Goal: Check status: Check status

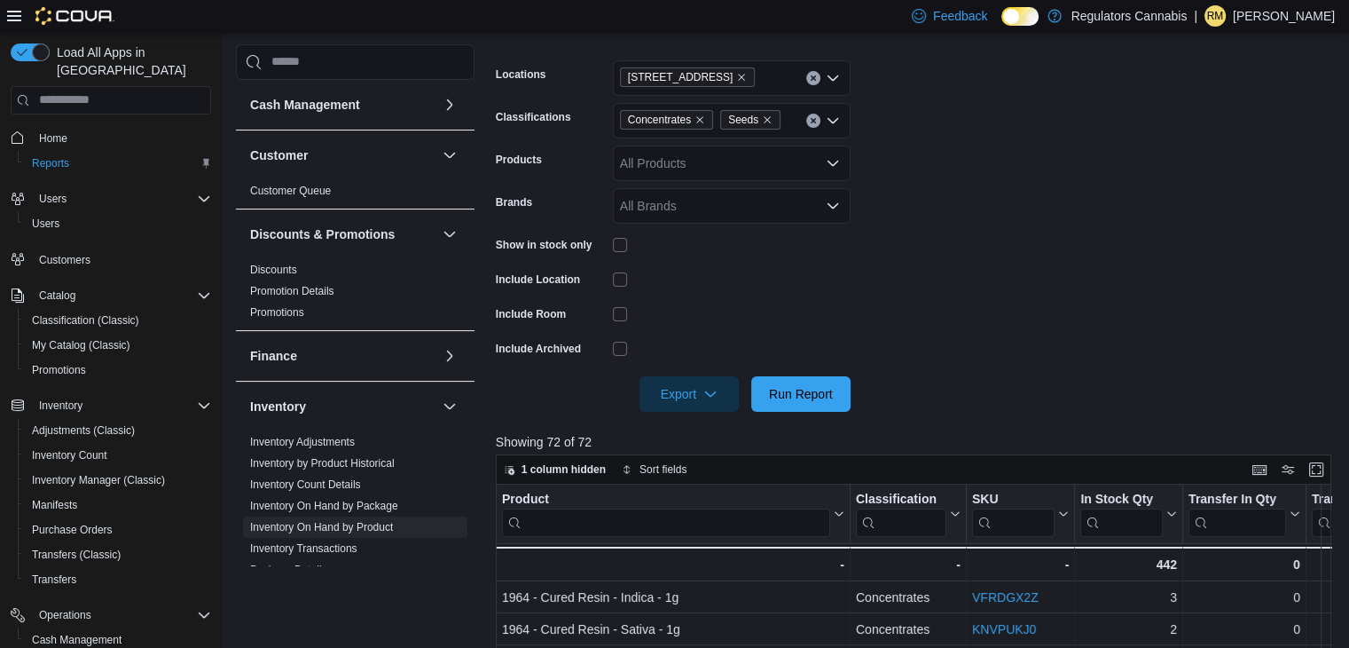
scroll to position [909, 0]
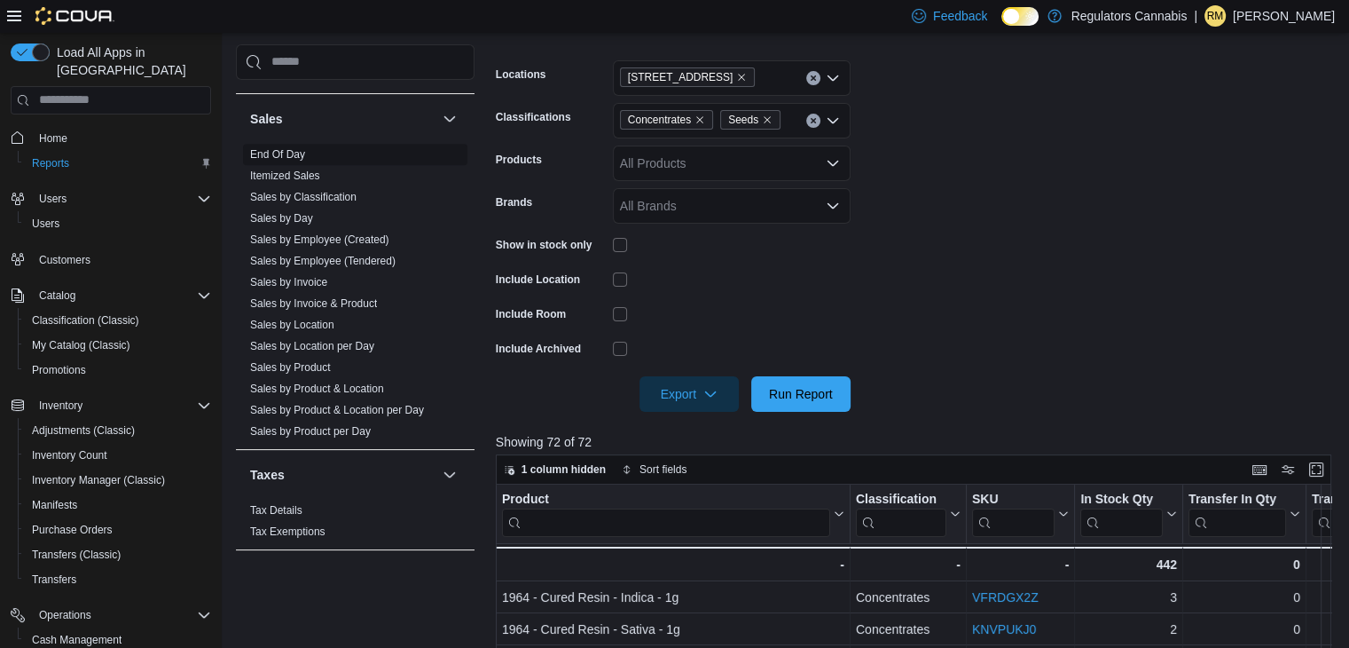
click at [301, 157] on link "End Of Day" at bounding box center [277, 154] width 55 height 12
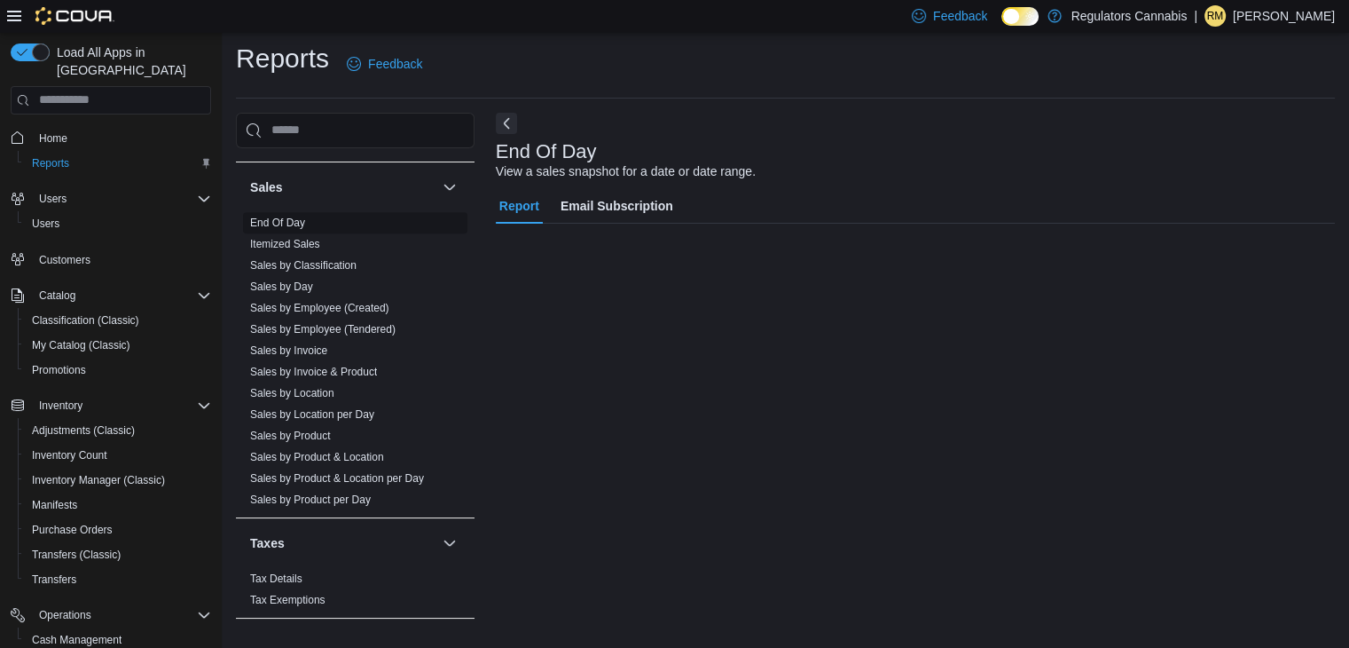
scroll to position [6, 0]
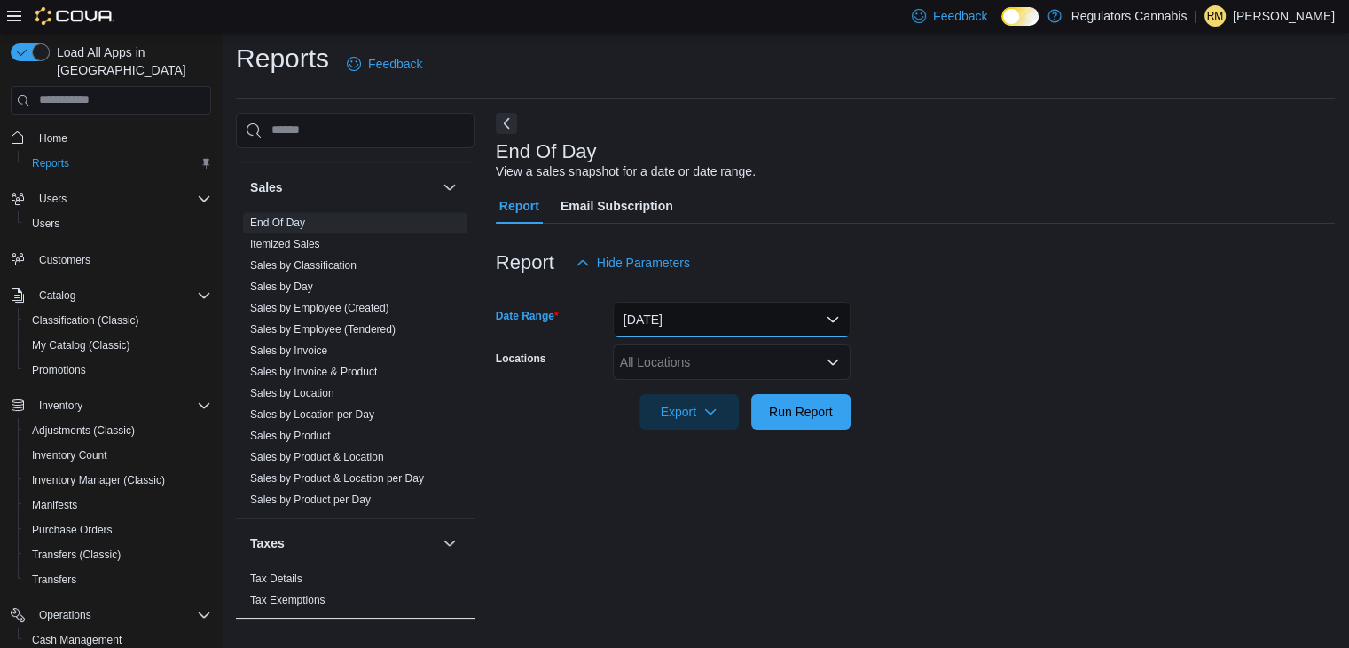
click at [734, 331] on button "[DATE]" at bounding box center [732, 319] width 238 height 35
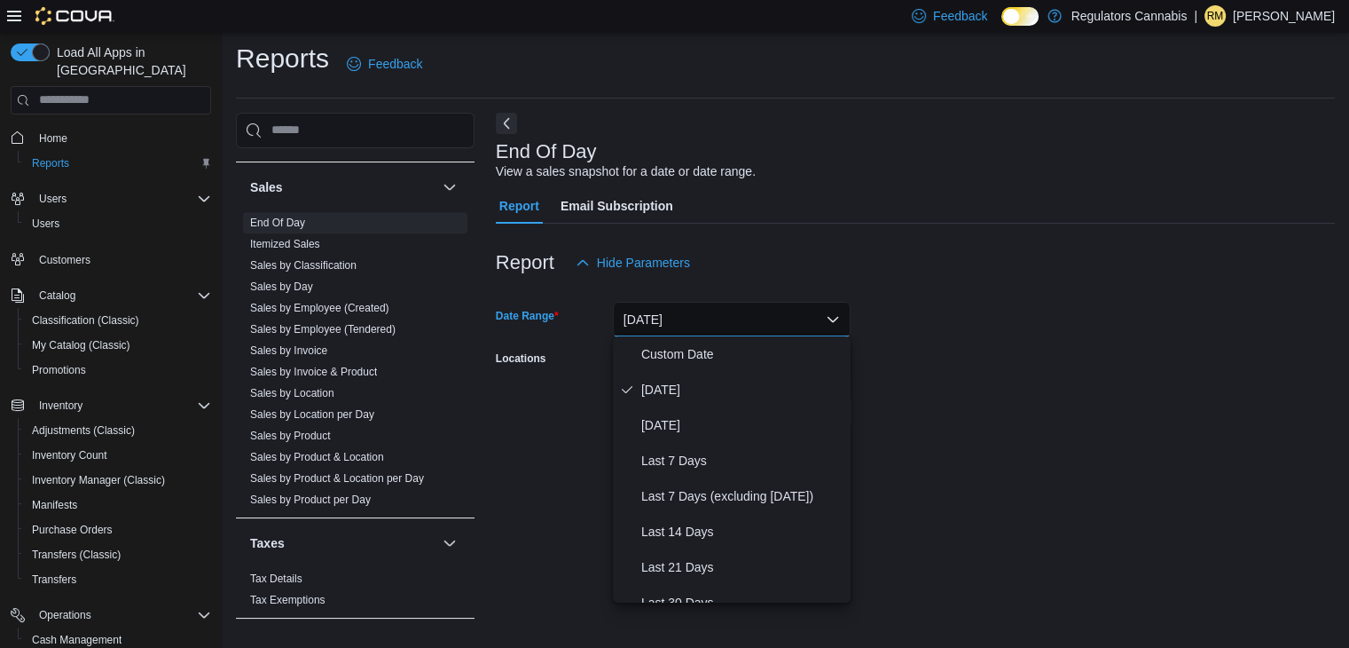
click at [845, 266] on div "Report Hide Parameters" at bounding box center [915, 262] width 839 height 35
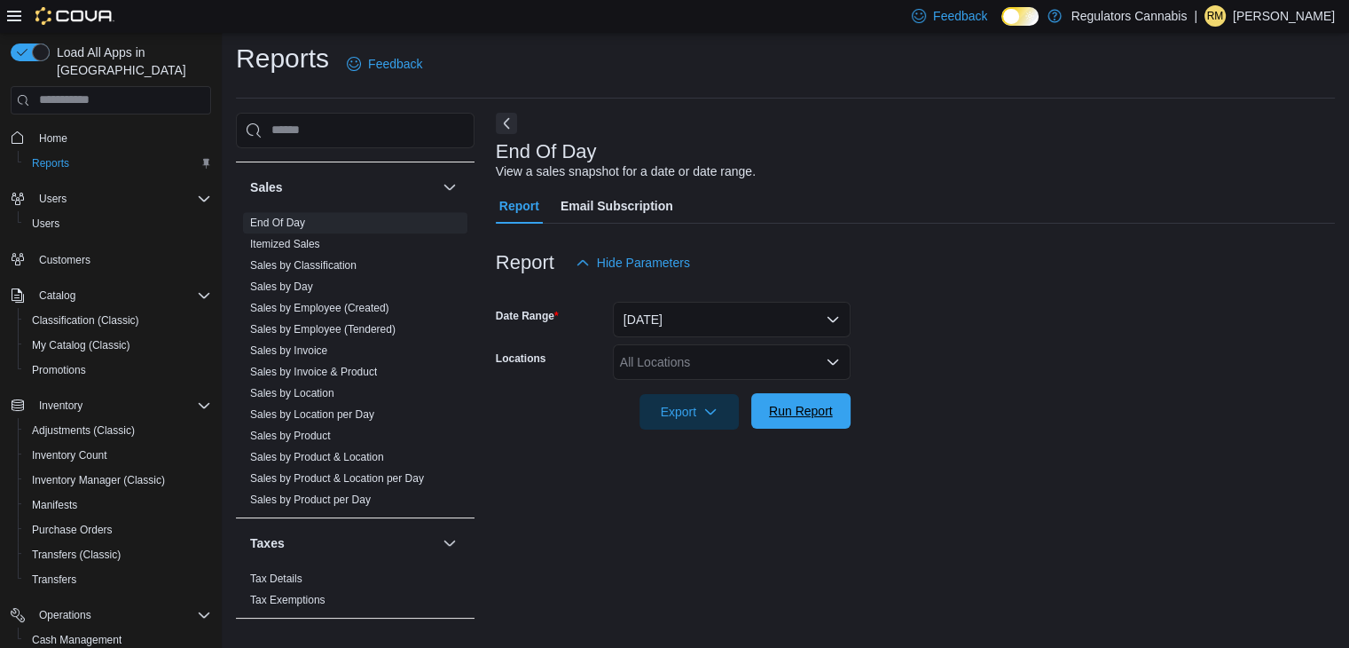
click at [798, 408] on span "Run Report" at bounding box center [801, 411] width 64 height 18
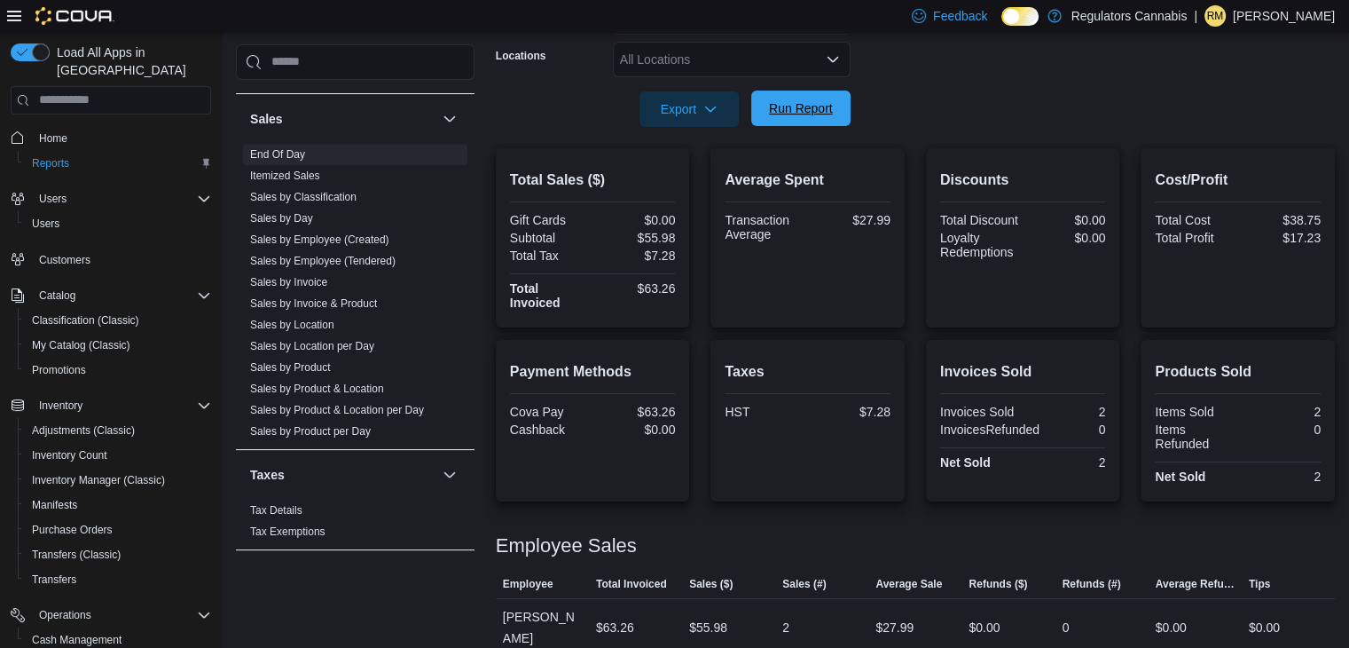
scroll to position [310, 0]
click at [337, 319] on span "Sales by Location" at bounding box center [355, 324] width 224 height 21
click at [319, 322] on link "Sales by Location" at bounding box center [292, 325] width 84 height 12
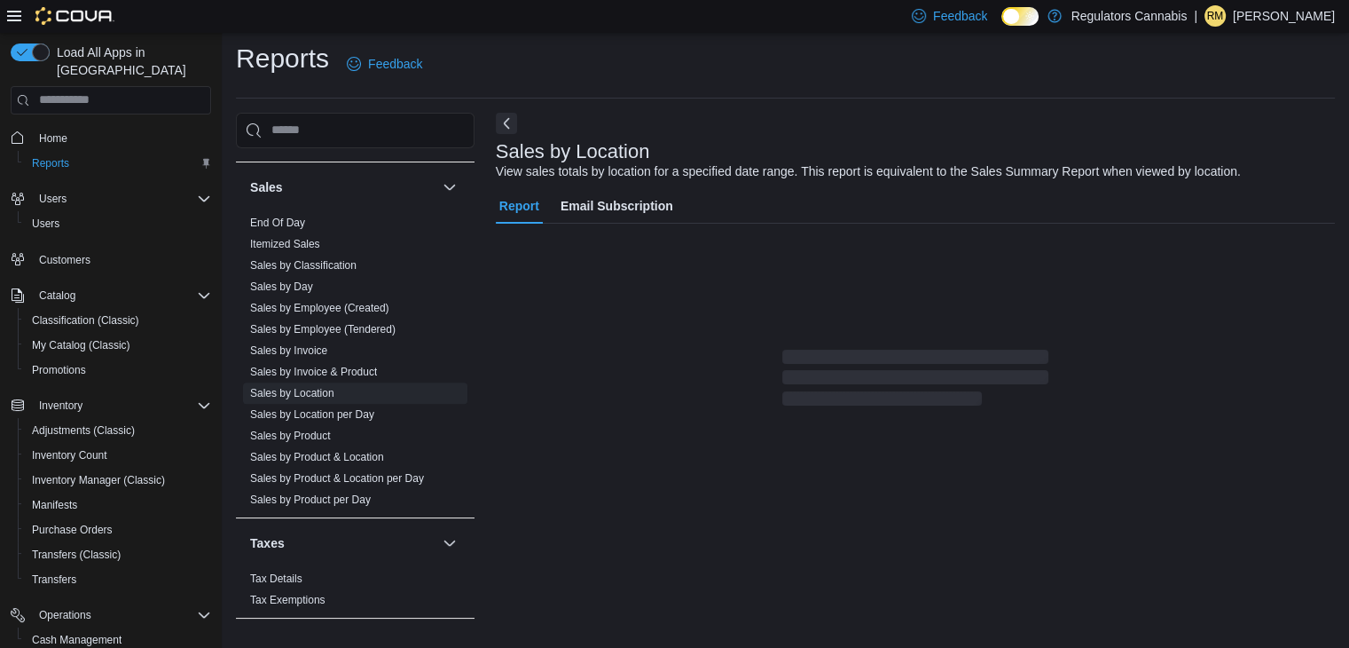
scroll to position [35, 0]
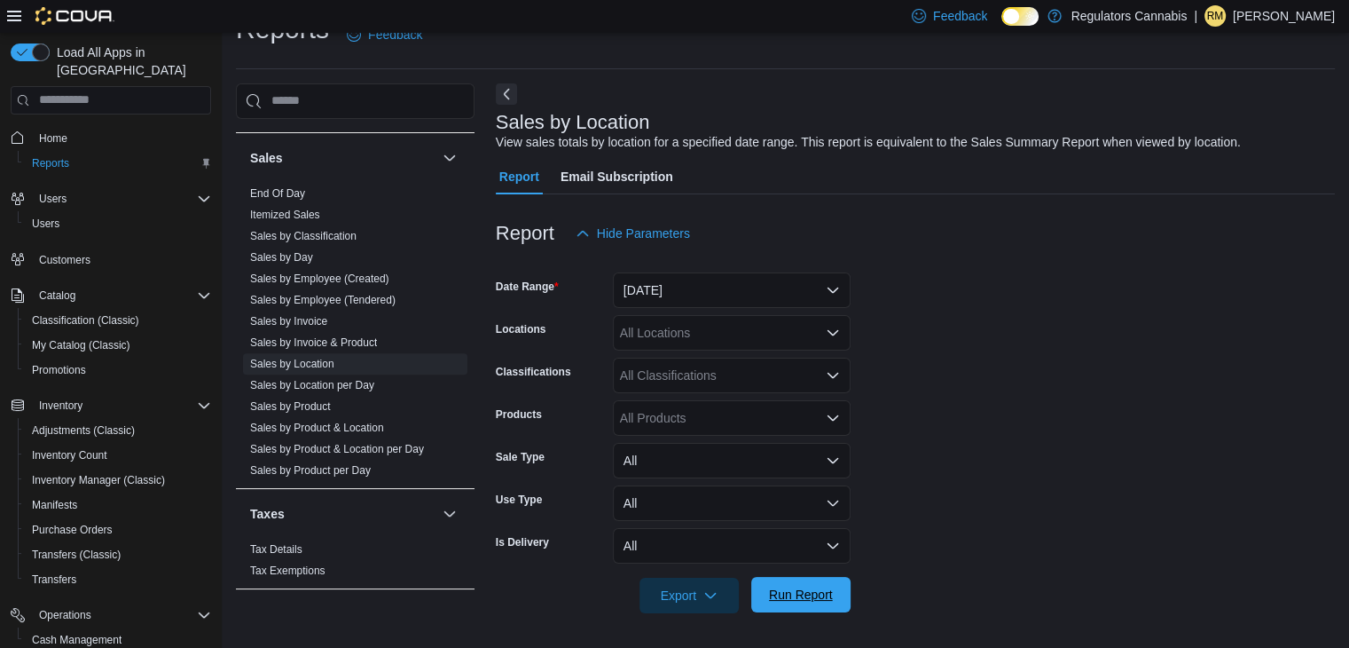
click at [814, 586] on span "Run Report" at bounding box center [801, 595] width 64 height 18
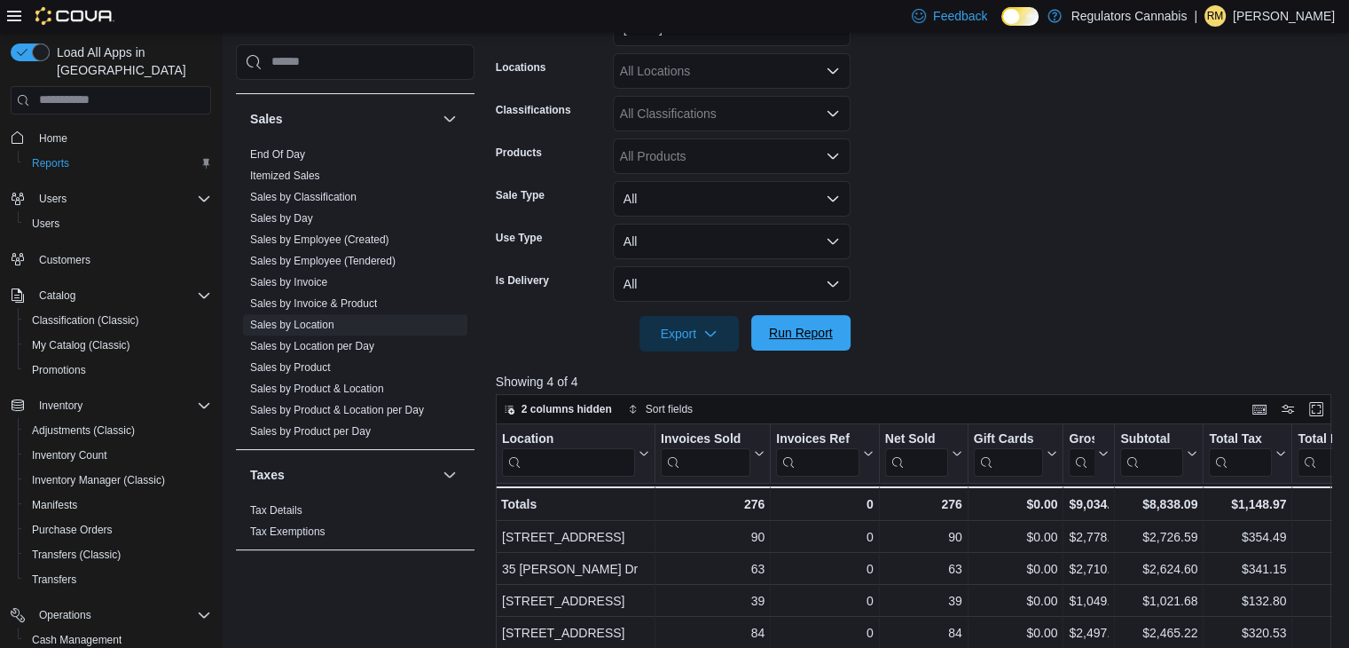
scroll to position [390, 0]
